Goal: Information Seeking & Learning: Learn about a topic

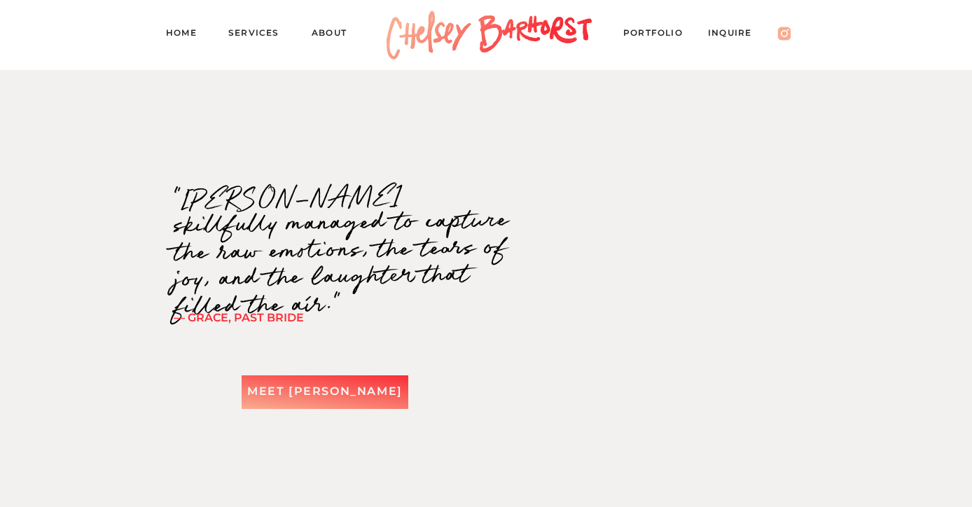
scroll to position [2182, 0]
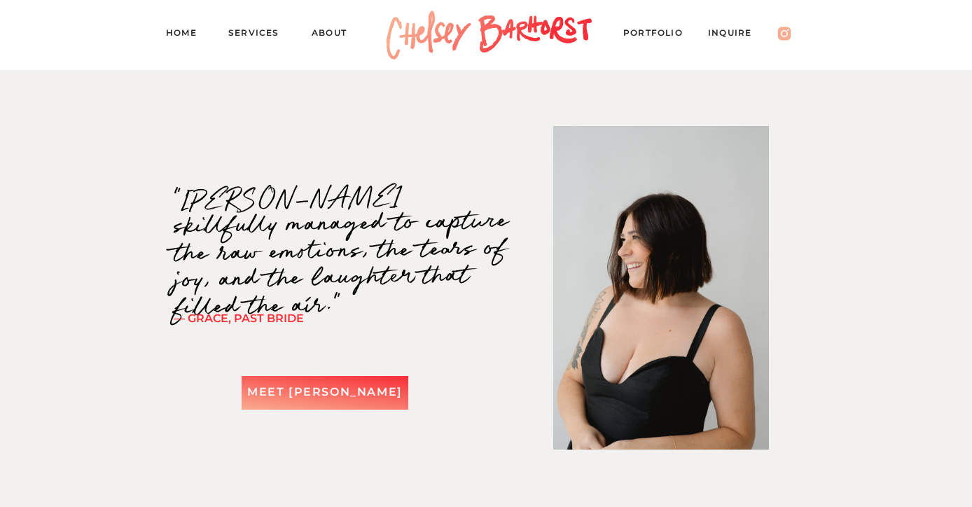
click at [350, 386] on div "Meet [PERSON_NAME]" at bounding box center [325, 392] width 167 height 20
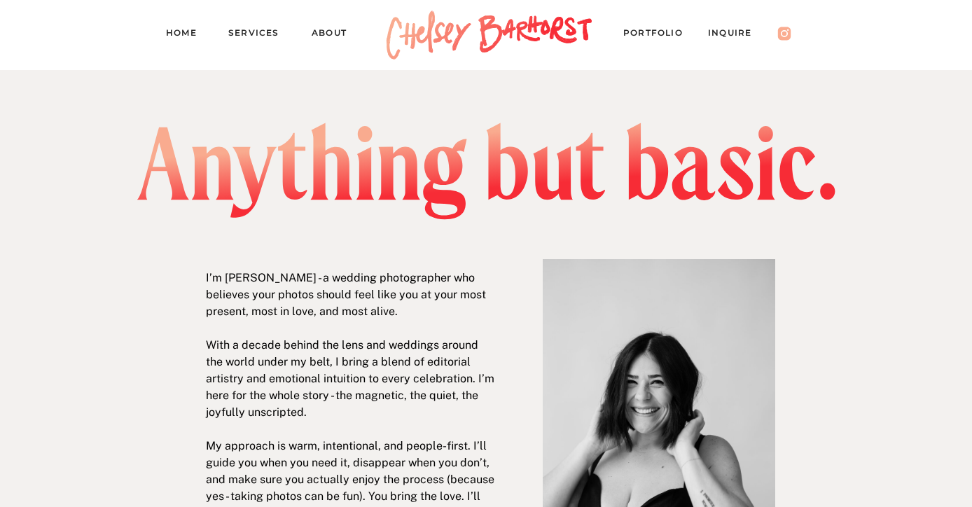
click at [255, 29] on nav "Services" at bounding box center [259, 35] width 63 height 20
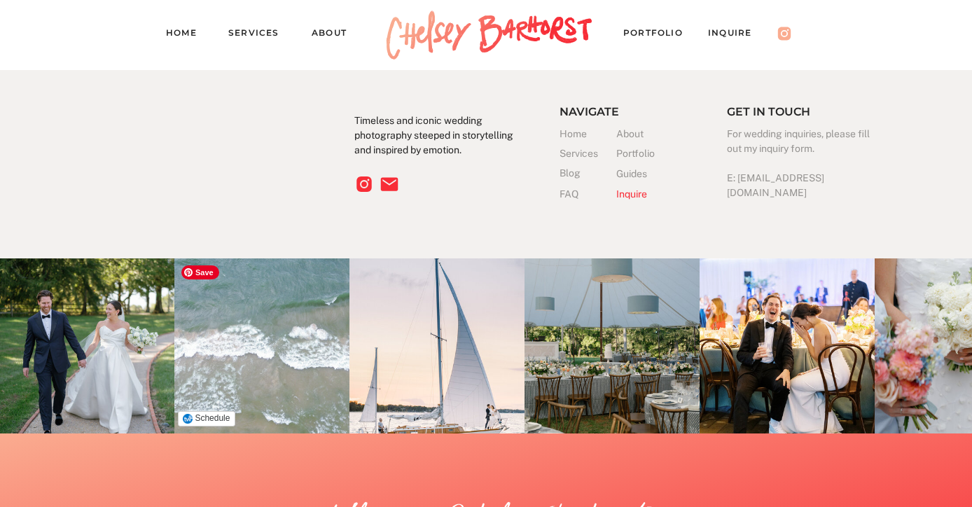
scroll to position [3958, 0]
